Goal: Transaction & Acquisition: Download file/media

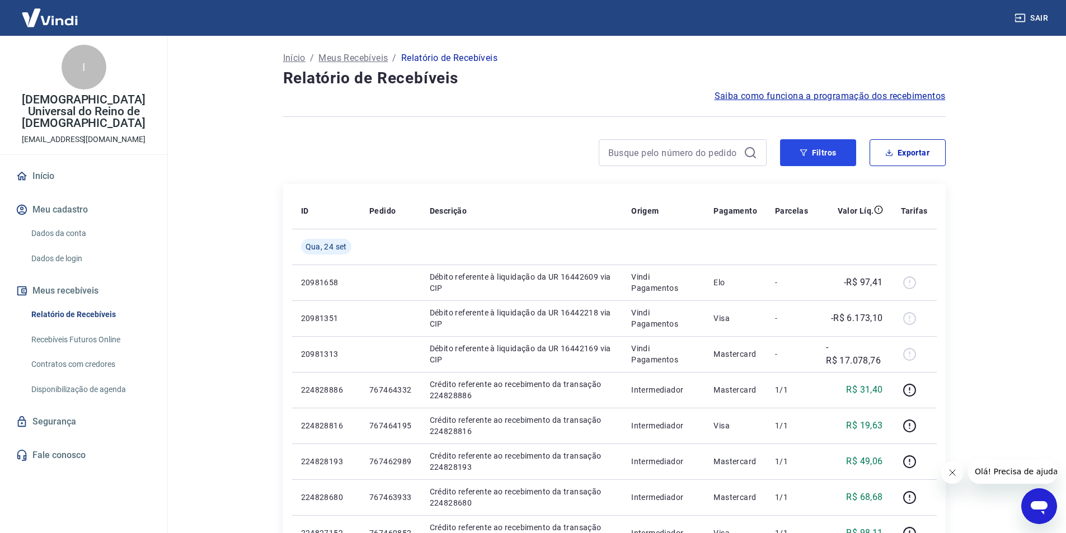
drag, startPoint x: 830, startPoint y: 156, endPoint x: 755, endPoint y: 160, distance: 75.1
click at [830, 156] on button "Filtros" at bounding box center [818, 152] width 76 height 27
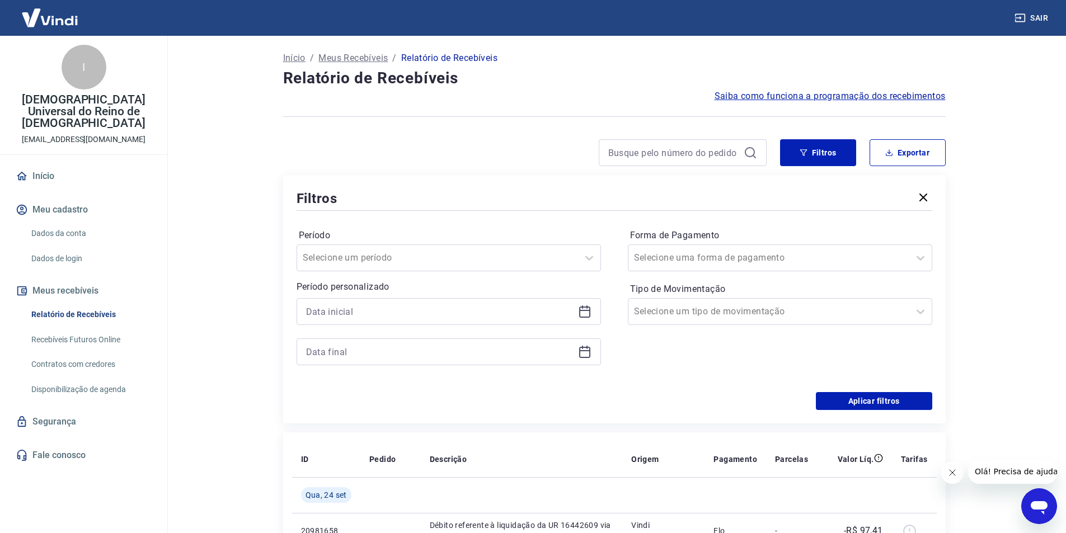
click at [507, 320] on div at bounding box center [449, 311] width 304 height 27
click at [583, 313] on icon at bounding box center [584, 311] width 13 height 13
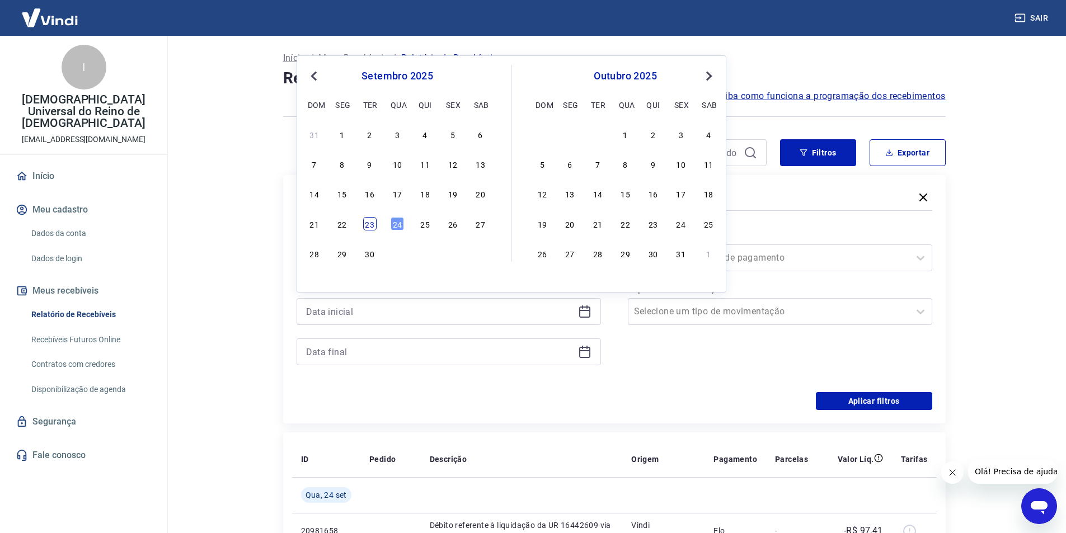
click at [371, 222] on div "23" at bounding box center [369, 223] width 13 height 13
type input "[DATE]"
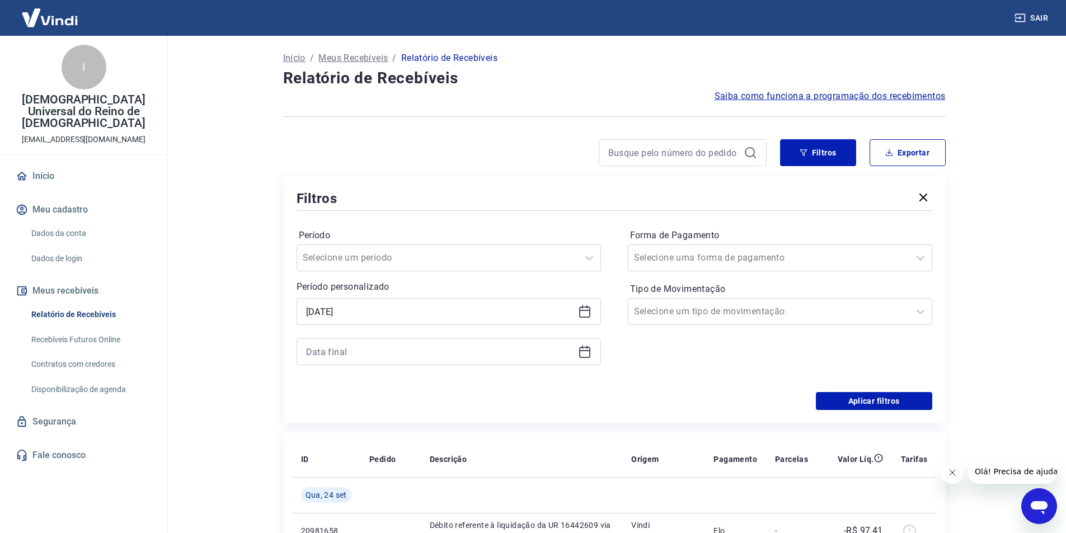
click at [584, 351] on icon at bounding box center [584, 350] width 11 height 1
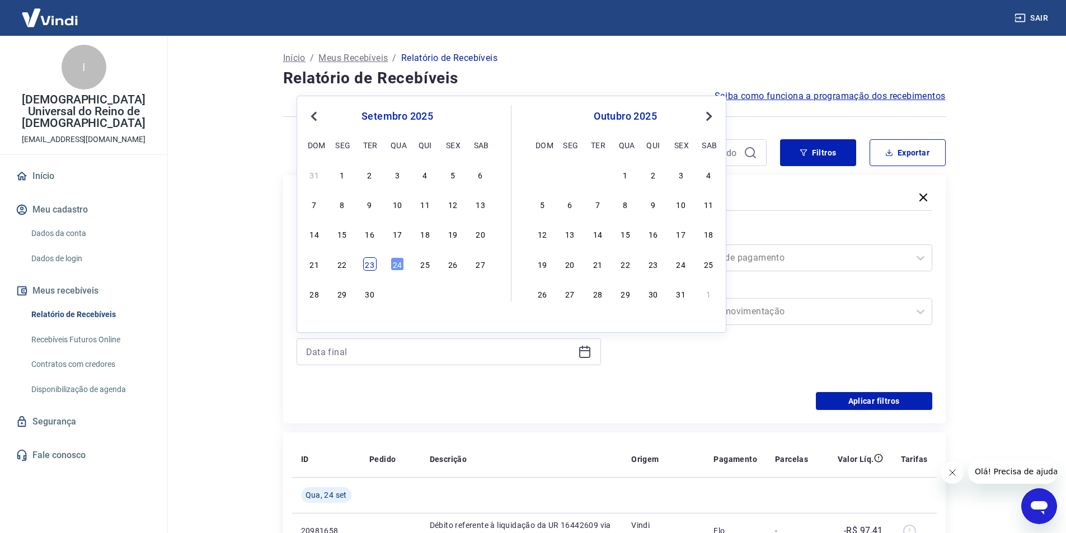
click at [373, 266] on div "23" at bounding box center [369, 263] width 13 height 13
type input "[DATE]"
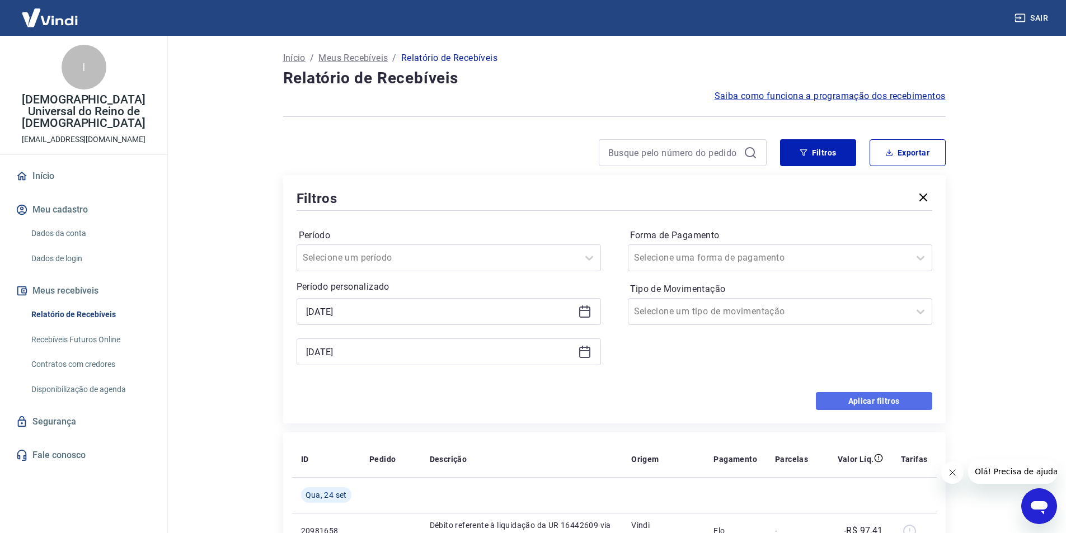
click at [848, 396] on button "Aplicar filtros" at bounding box center [874, 401] width 116 height 18
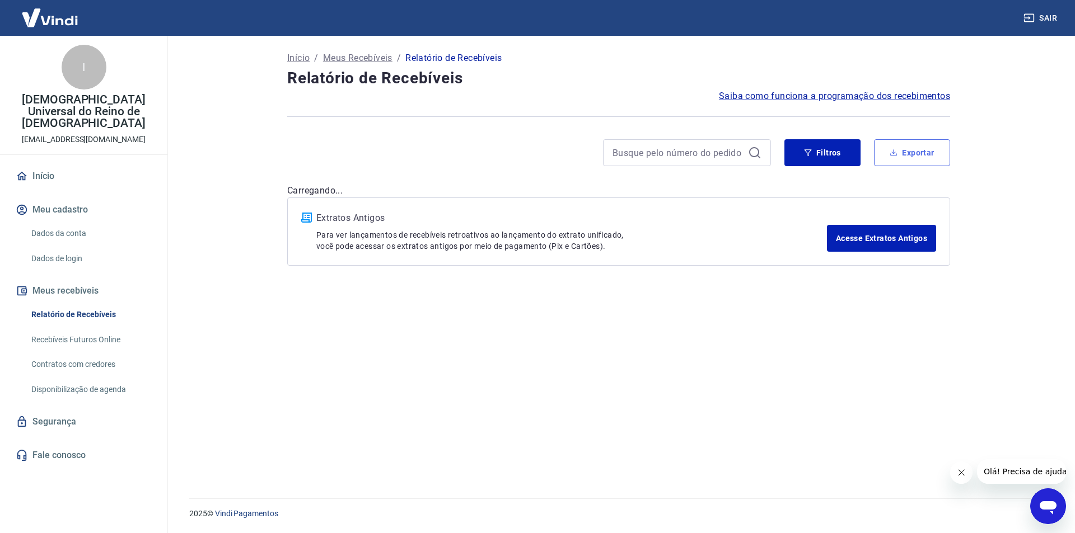
click at [937, 158] on button "Exportar" at bounding box center [912, 152] width 76 height 27
type input "[DATE]"
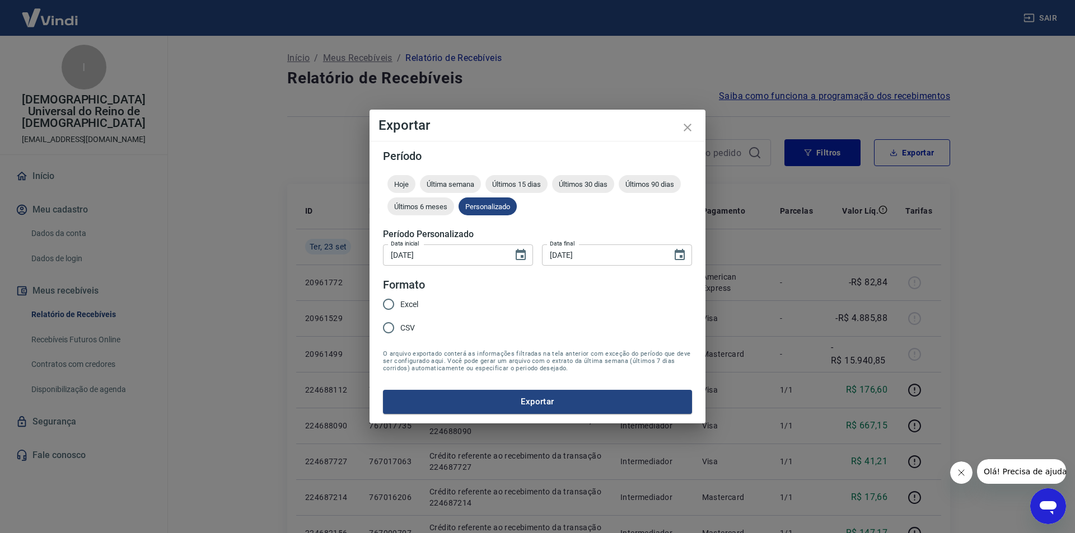
click at [389, 303] on input "Excel" at bounding box center [389, 305] width 24 height 24
radio input "true"
click at [521, 398] on button "Exportar" at bounding box center [537, 402] width 309 height 24
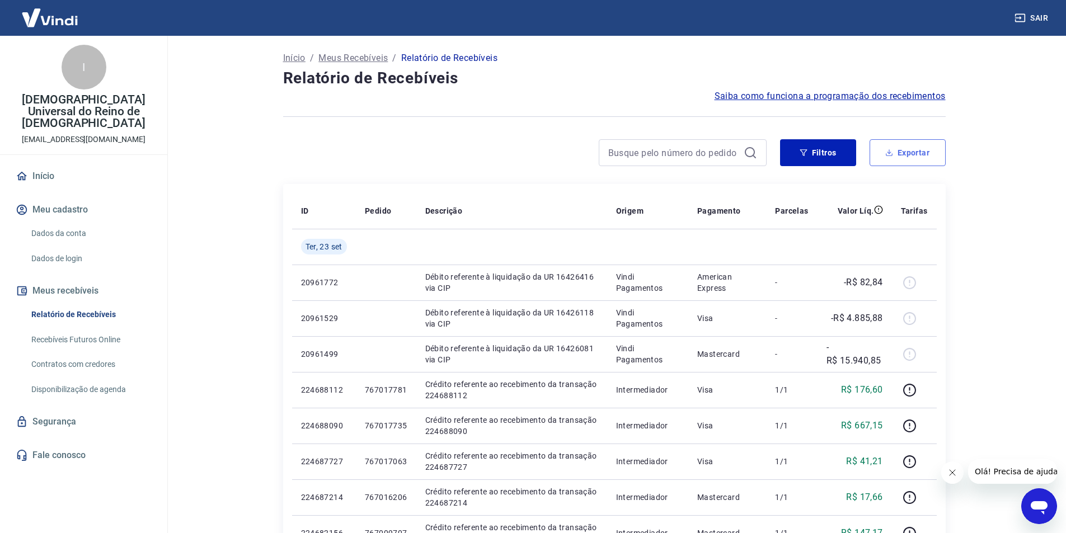
click at [893, 148] on button "Exportar" at bounding box center [908, 152] width 76 height 27
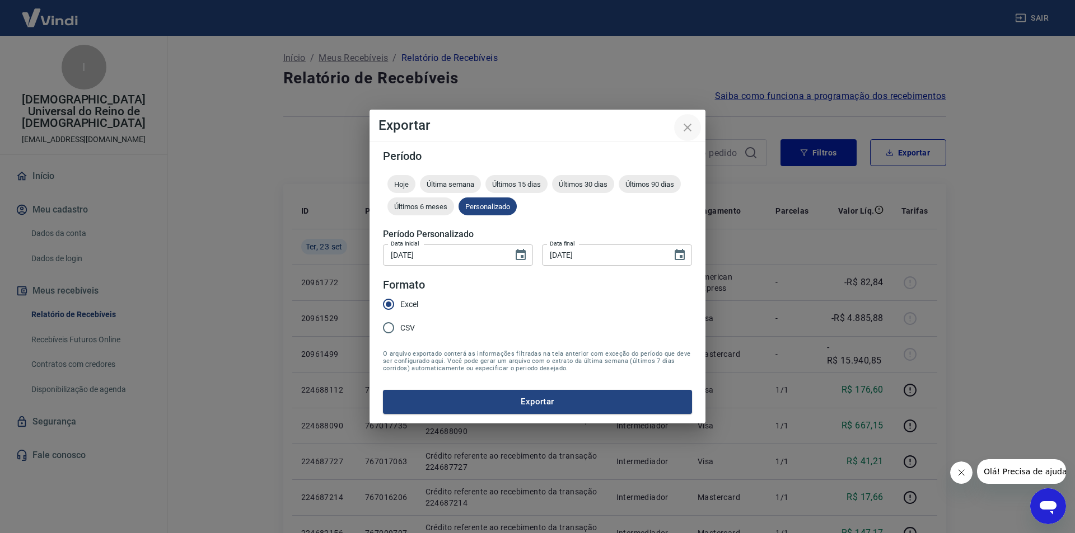
click at [692, 124] on icon "close" at bounding box center [687, 127] width 13 height 13
